Goal: Use online tool/utility: Use online tool/utility

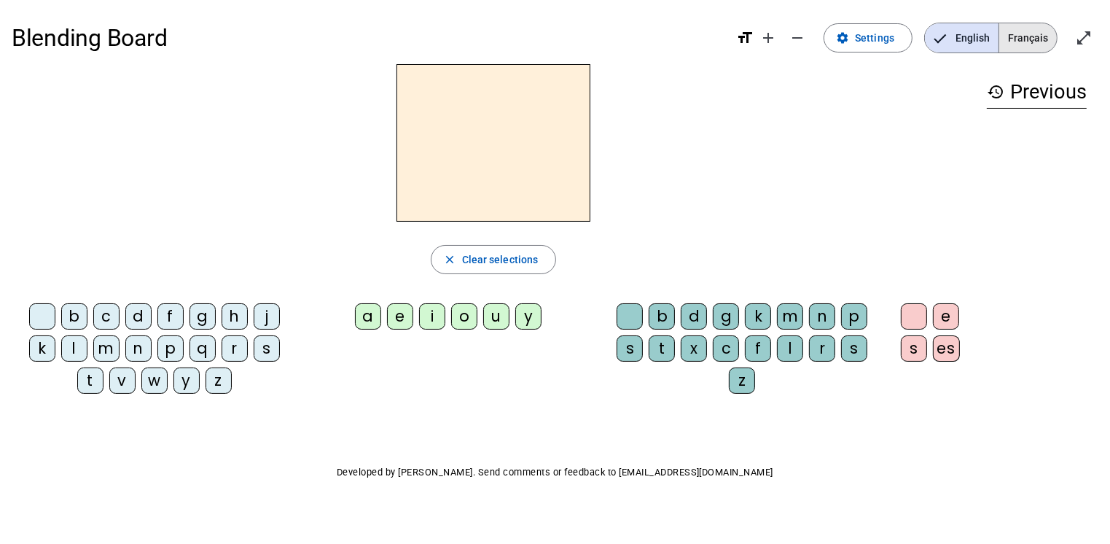
click at [1041, 42] on span "Français" at bounding box center [1028, 37] width 58 height 29
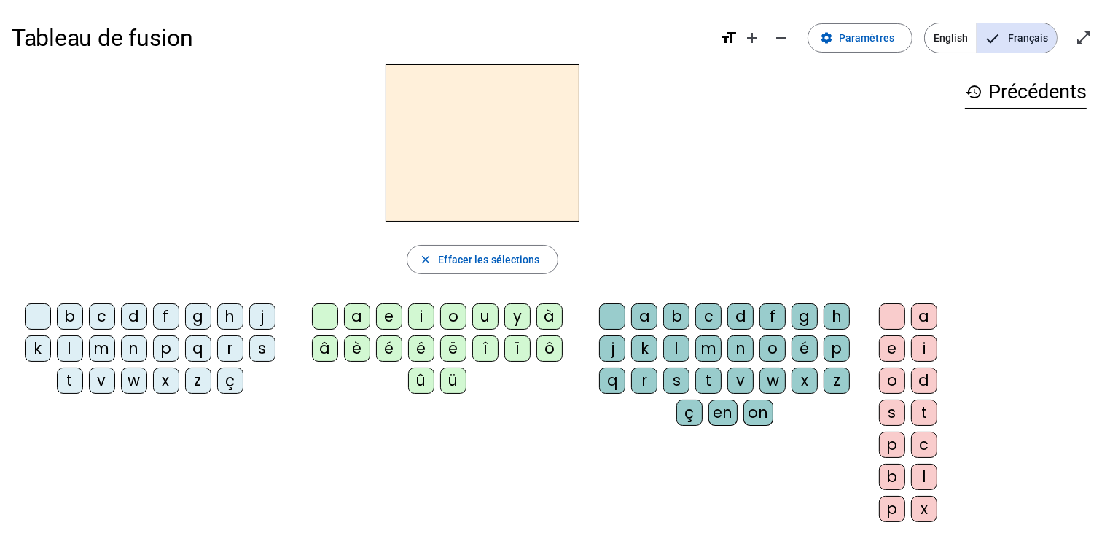
click at [359, 321] on div "a" at bounding box center [357, 316] width 26 height 26
click at [73, 342] on div "l" at bounding box center [70, 348] width 26 height 26
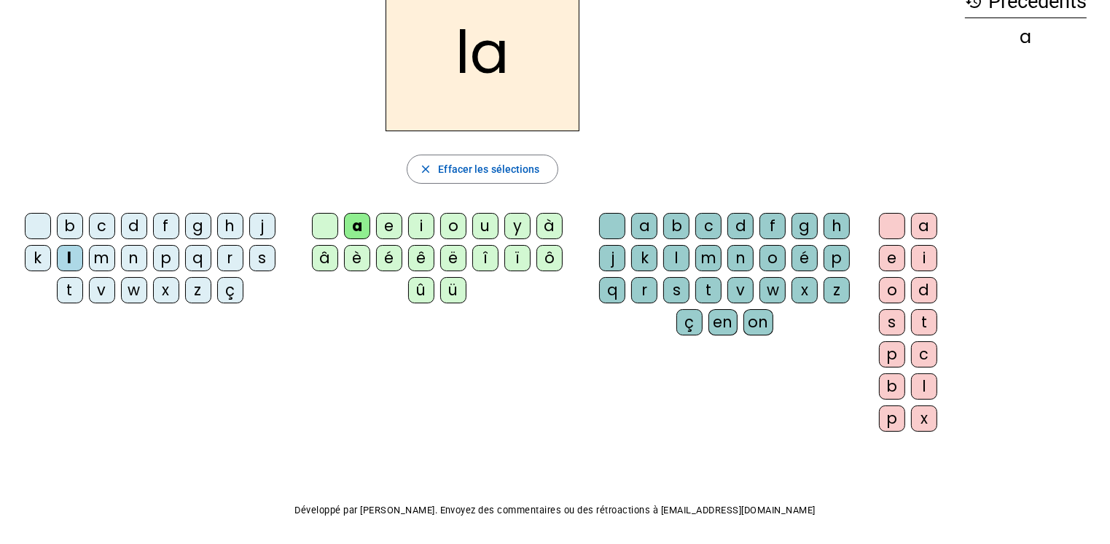
scroll to position [67, 0]
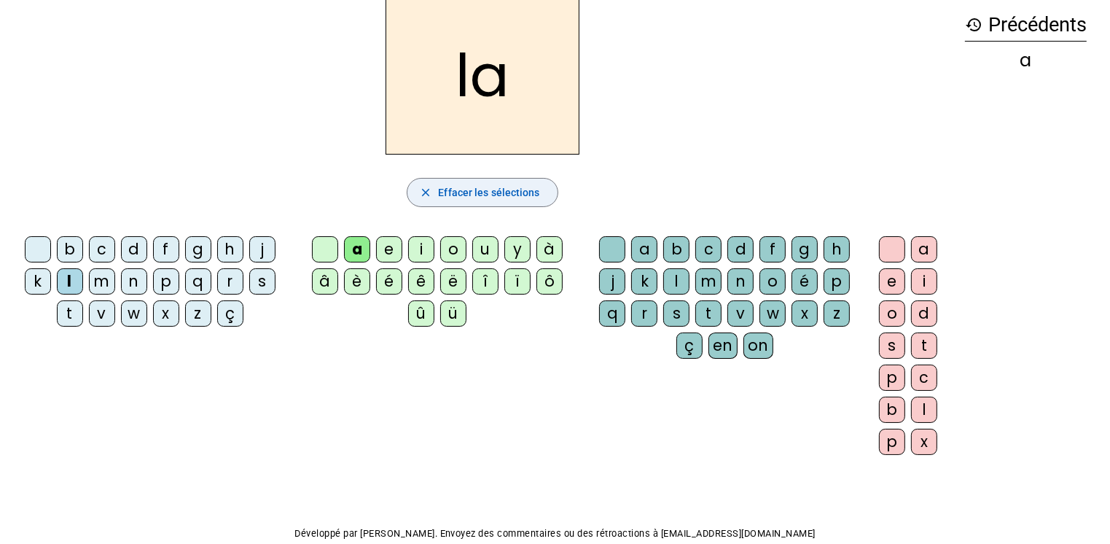
click at [477, 195] on span "Effacer les sélections" at bounding box center [488, 192] width 101 height 17
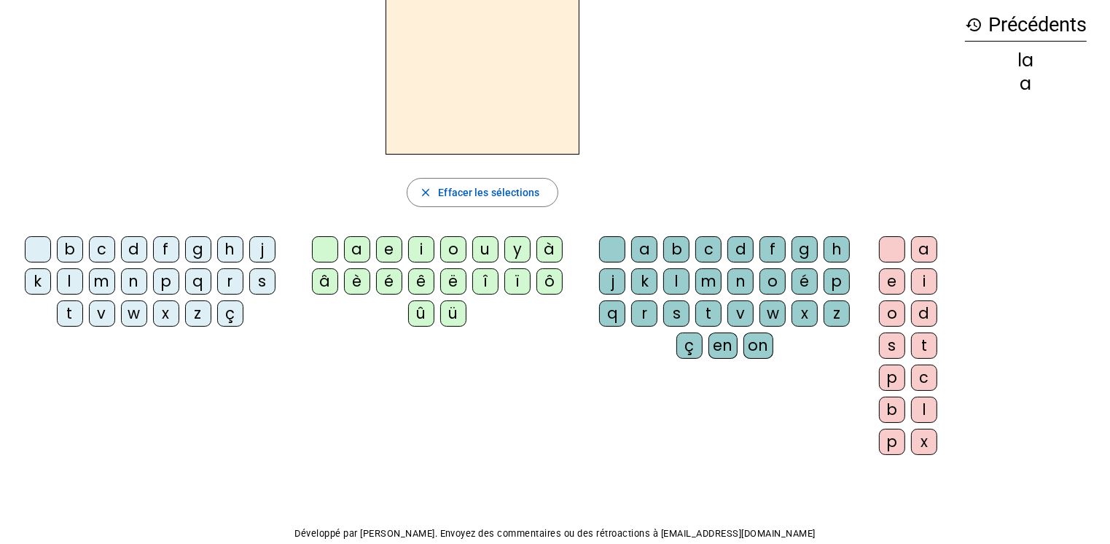
click at [68, 277] on div "l" at bounding box center [70, 281] width 26 height 26
click at [361, 249] on div "a" at bounding box center [357, 249] width 26 height 26
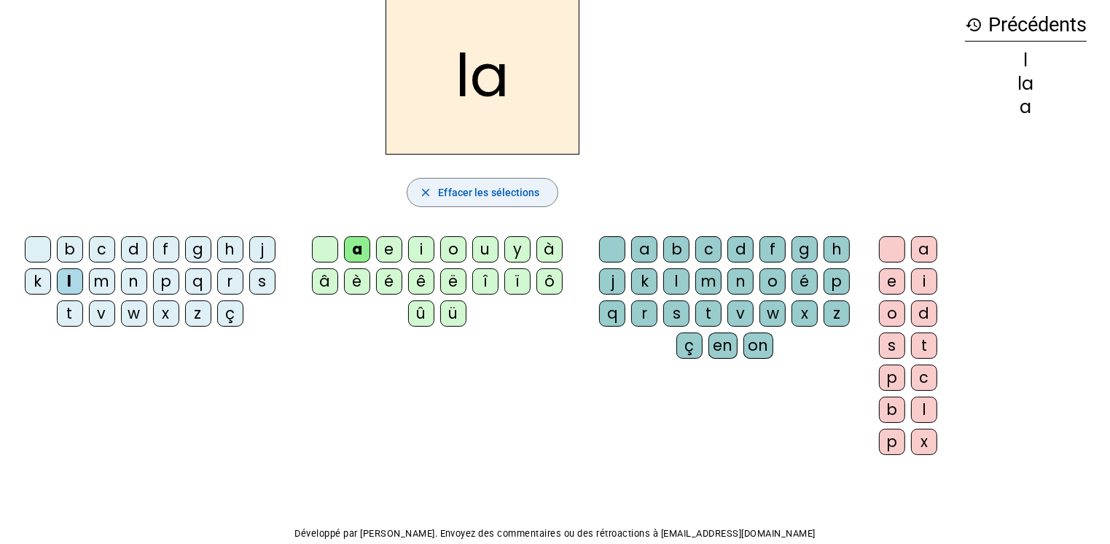
click at [532, 192] on span "Effacer les sélections" at bounding box center [488, 192] width 101 height 17
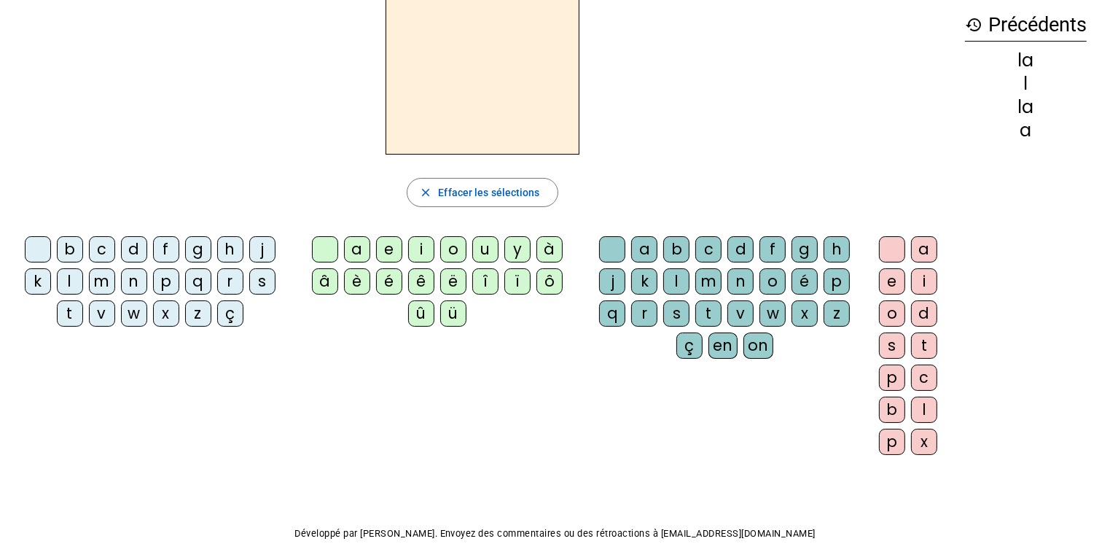
click at [641, 249] on div "a" at bounding box center [644, 249] width 26 height 26
click at [65, 278] on div "l" at bounding box center [70, 281] width 26 height 26
click at [644, 249] on div "a" at bounding box center [644, 249] width 26 height 26
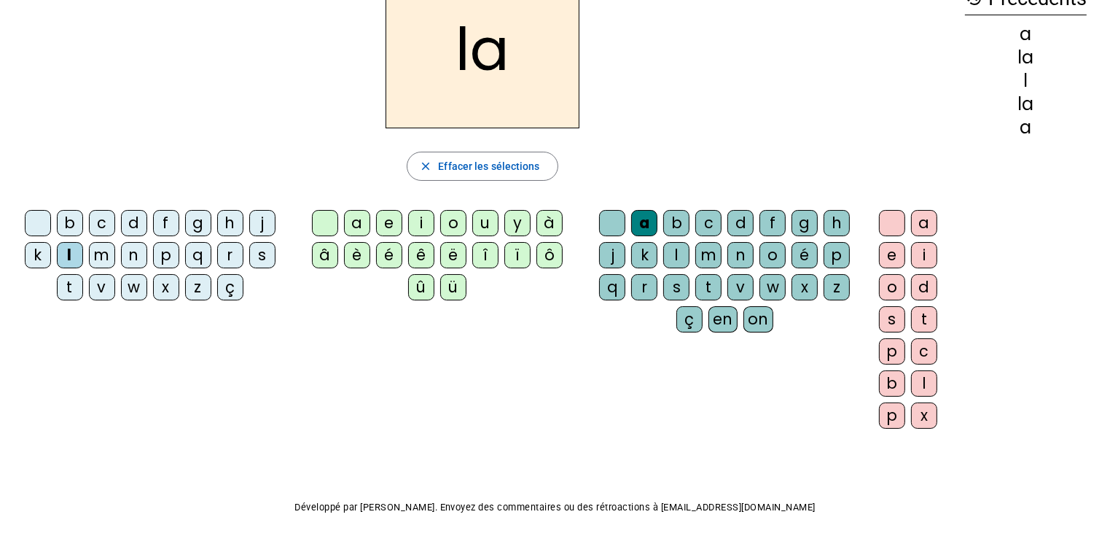
scroll to position [0, 0]
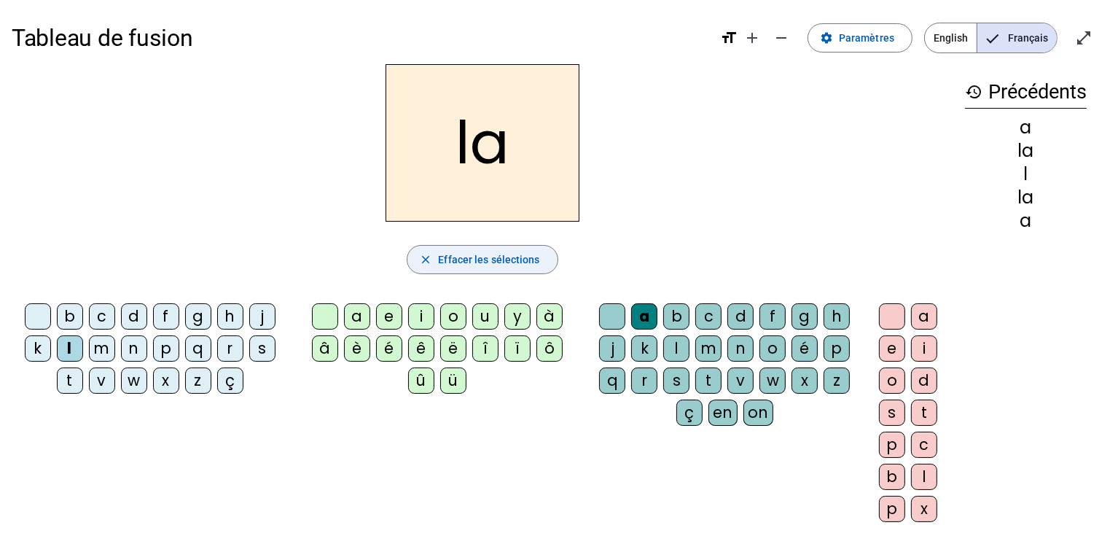
click at [485, 257] on span "Effacer les sélections" at bounding box center [488, 259] width 101 height 17
